Goal: Navigation & Orientation: Find specific page/section

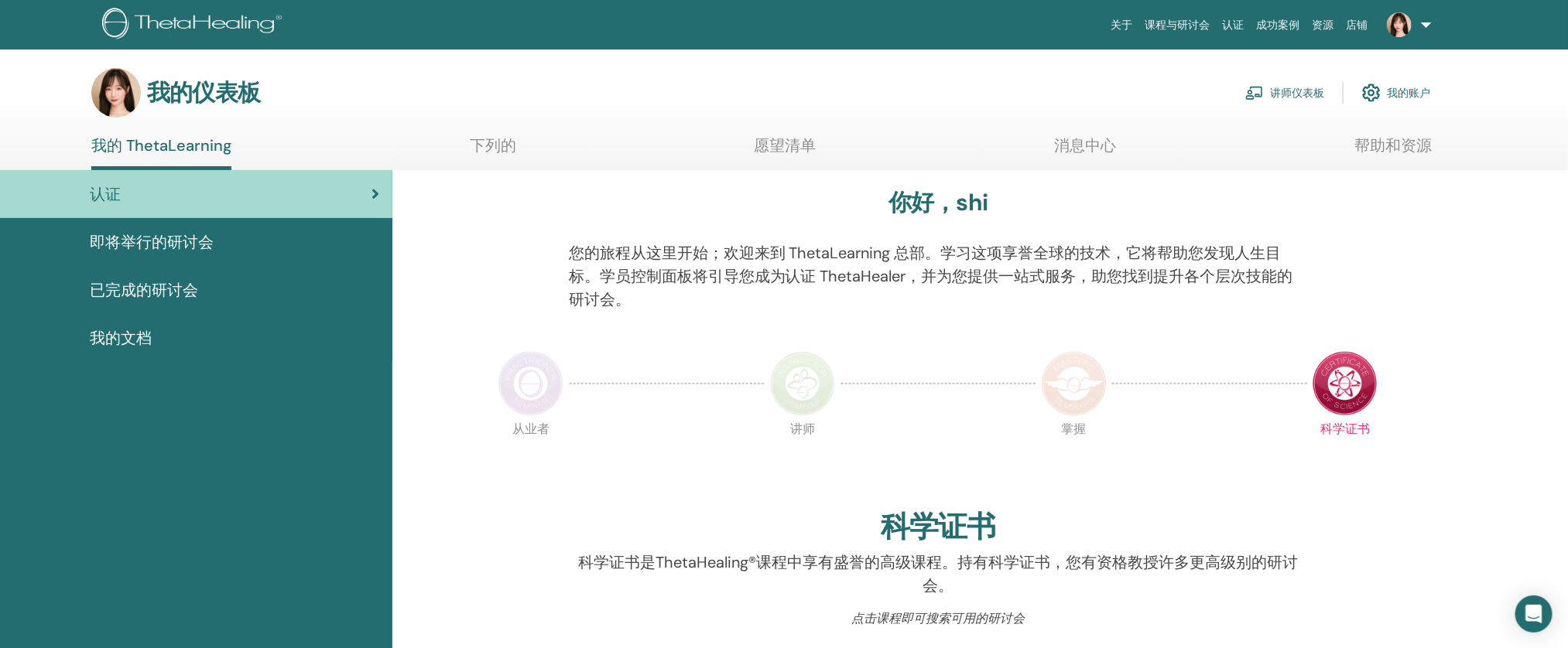
click at [756, 145] on font "愿望清单" at bounding box center [786, 145] width 62 height 20
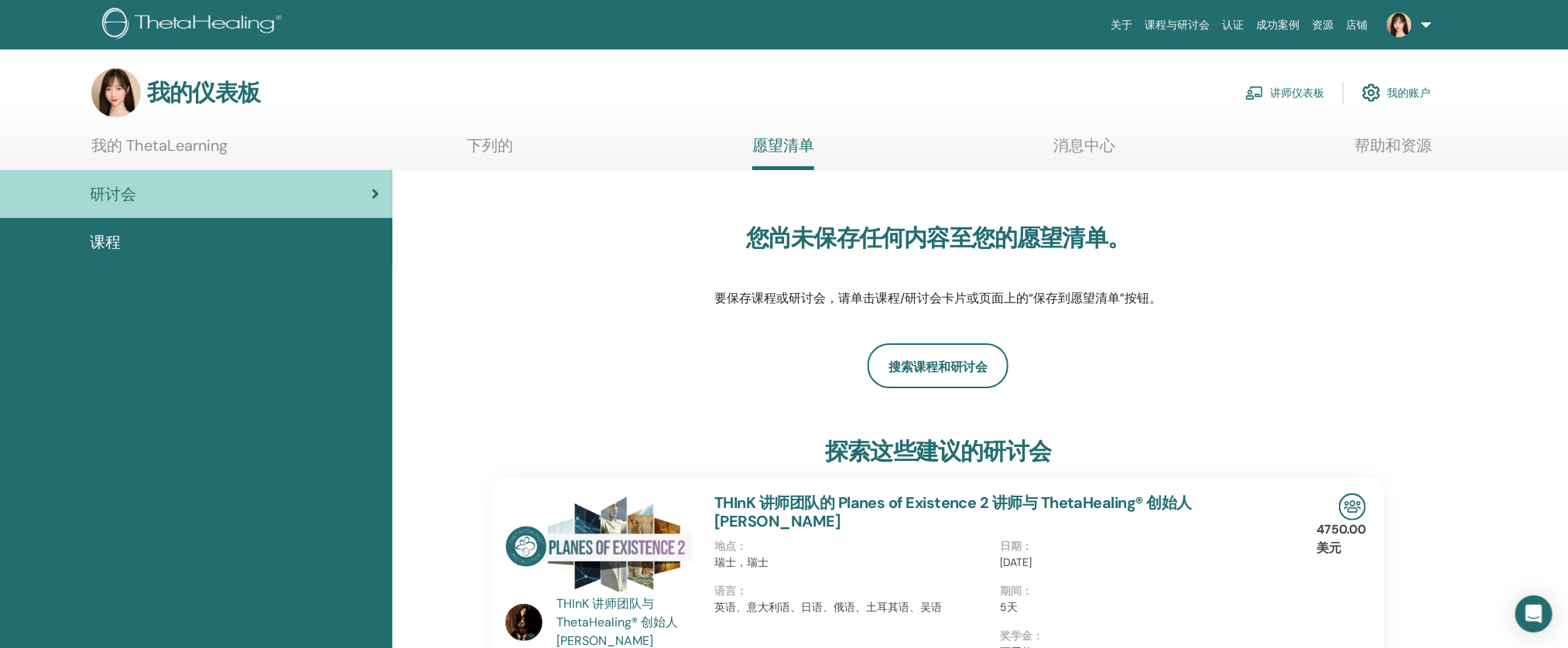
click at [1323, 95] on font "讲师仪表板" at bounding box center [1297, 93] width 54 height 14
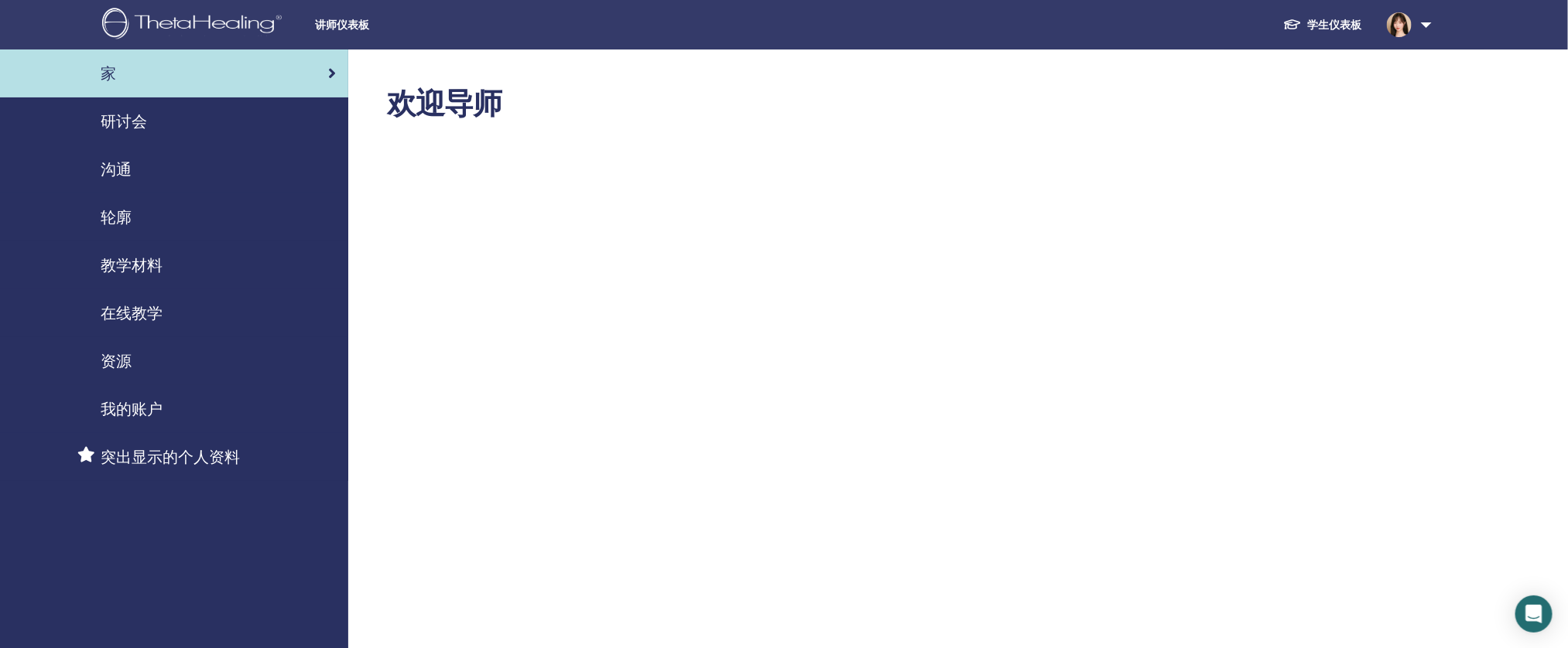
click at [262, 123] on div "研讨会" at bounding box center [174, 121] width 323 height 24
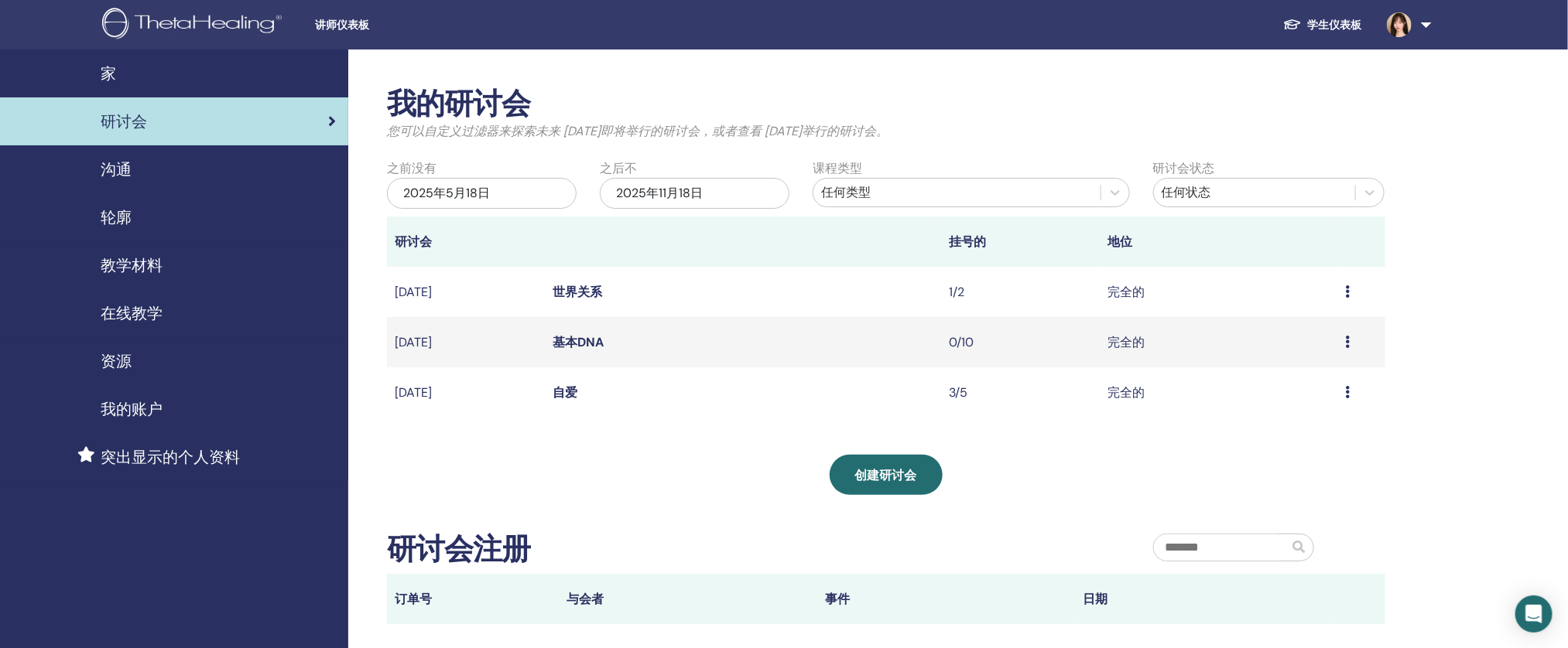
click at [232, 165] on div "沟通" at bounding box center [174, 169] width 323 height 24
